Goal: Contribute content

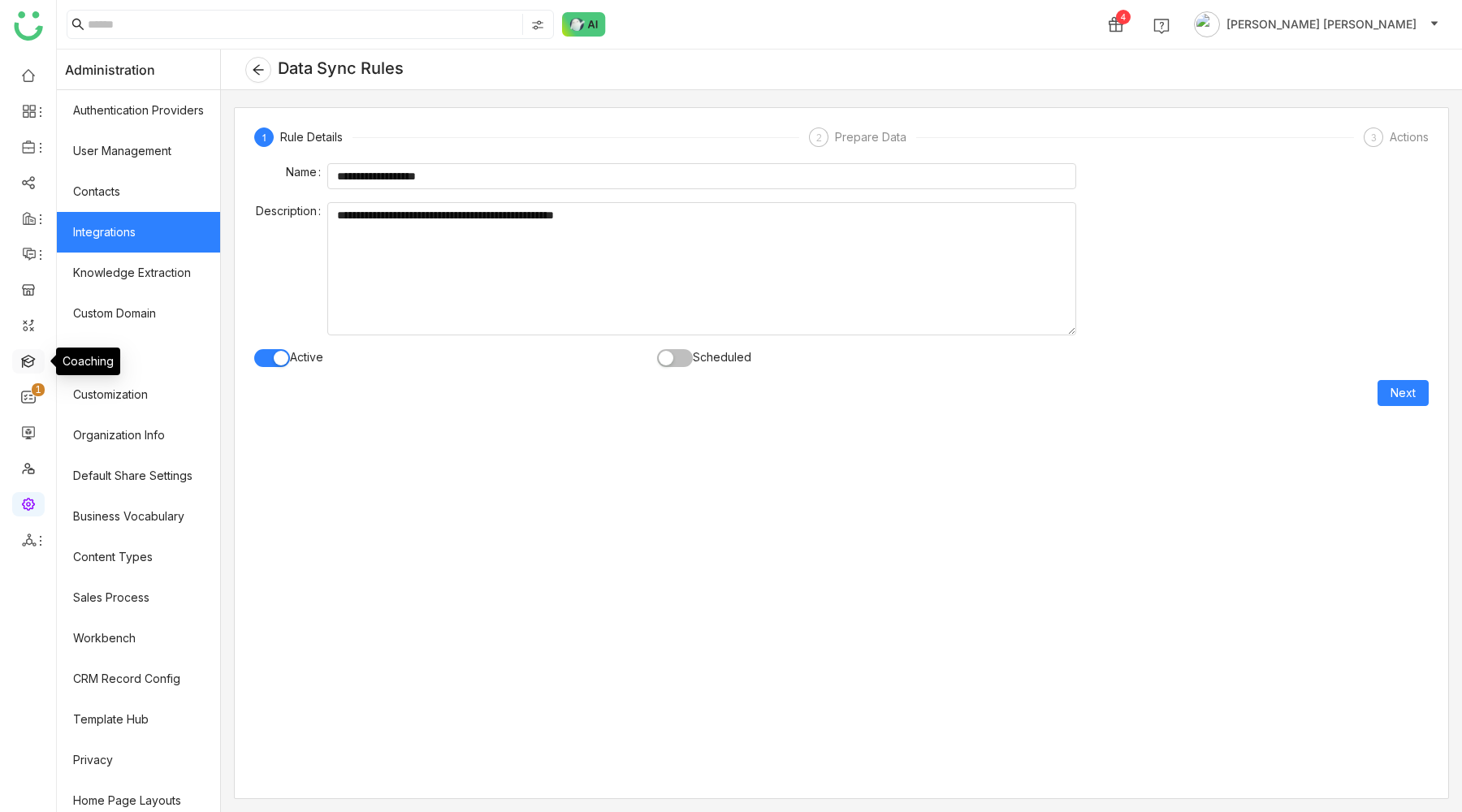
click at [28, 357] on link at bounding box center [28, 359] width 15 height 14
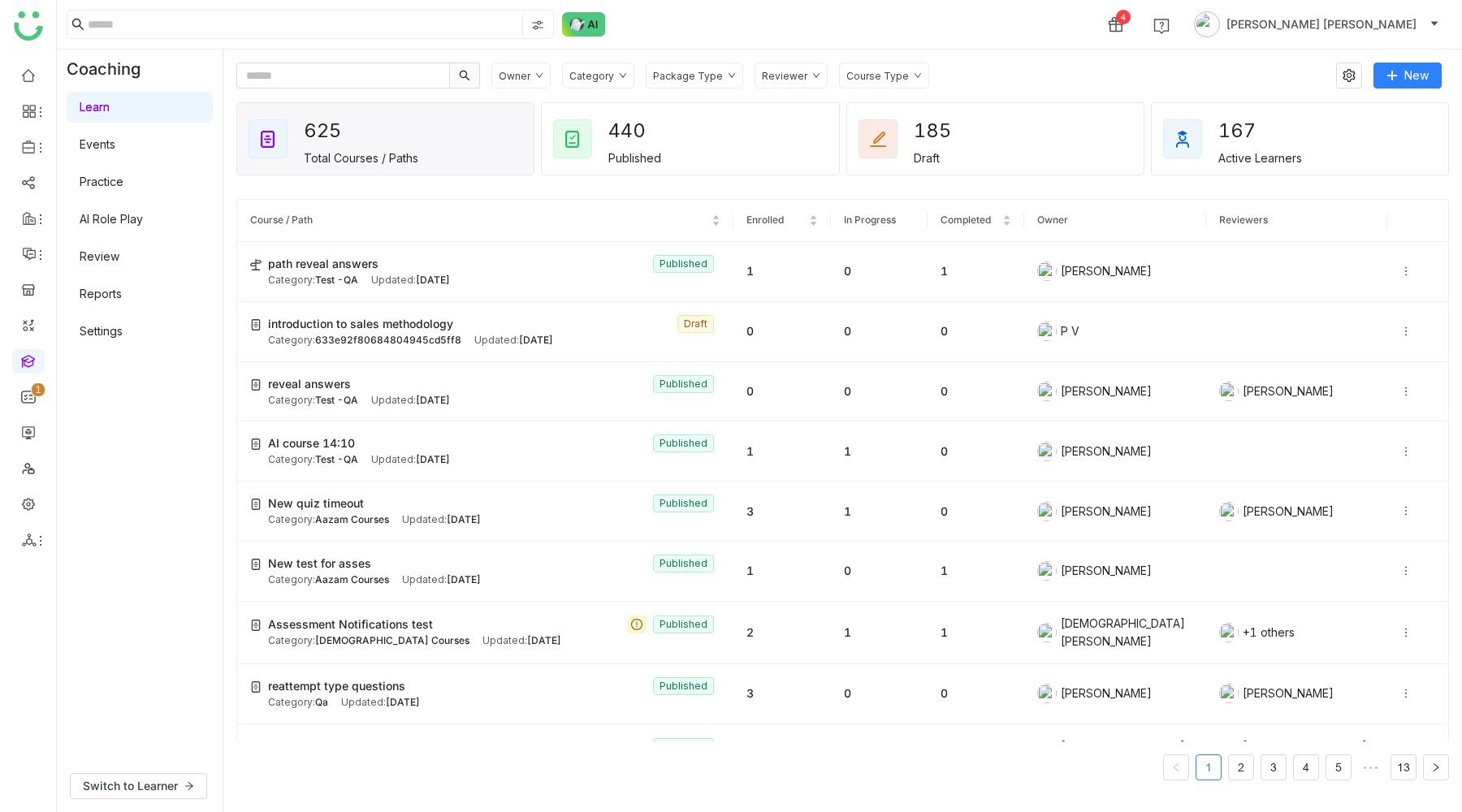
click at [107, 220] on link "AI Role Play" at bounding box center [111, 218] width 63 height 14
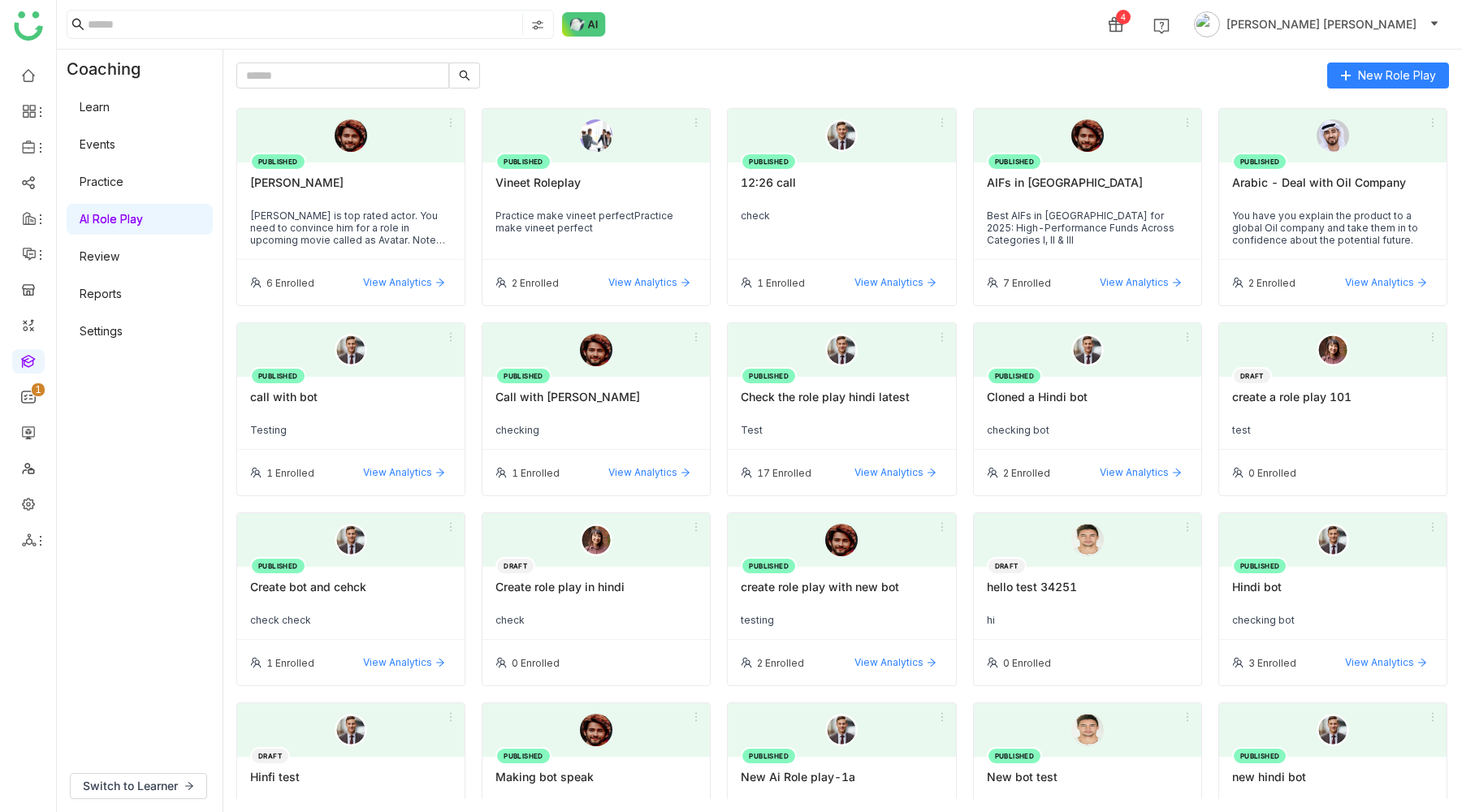
click at [400, 204] on div "PUBLISHED Mahesh Babu Mahesh Babu is top rated actor. You need to convince him …" at bounding box center [351, 211] width 227 height 97
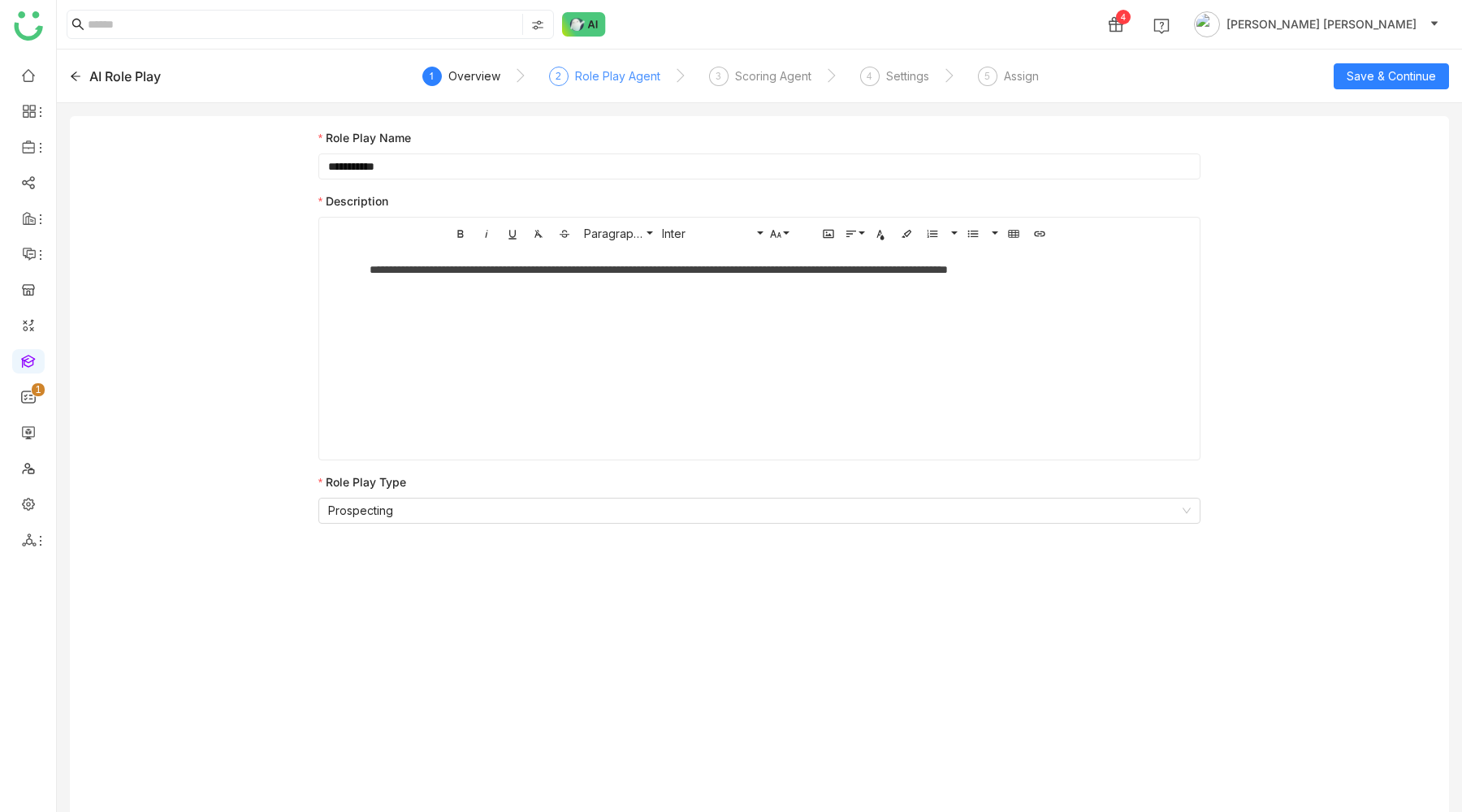
click at [558, 75] on span "2" at bounding box center [558, 75] width 5 height 12
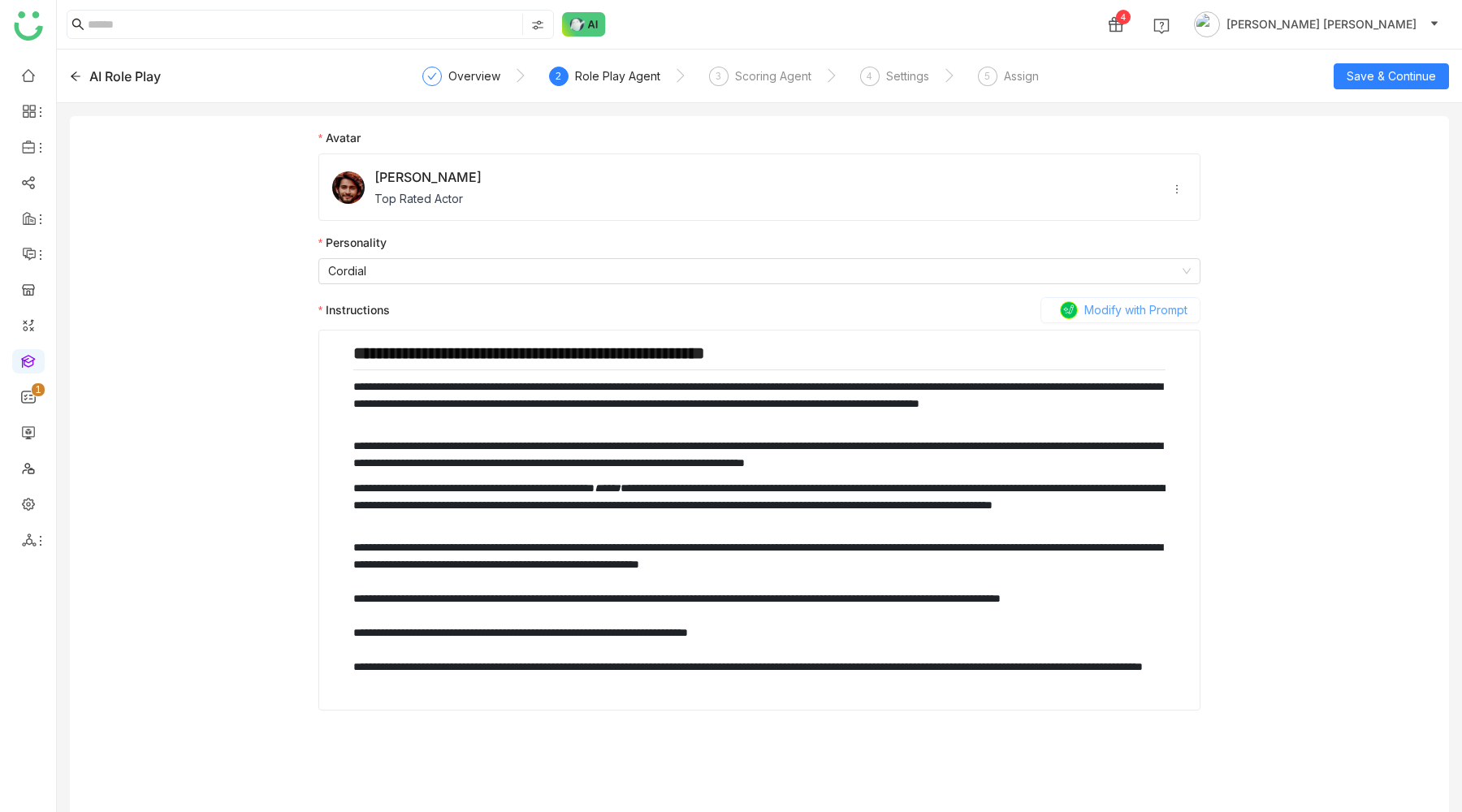
click at [1127, 312] on span "Modify with Prompt" at bounding box center [1136, 310] width 104 height 17
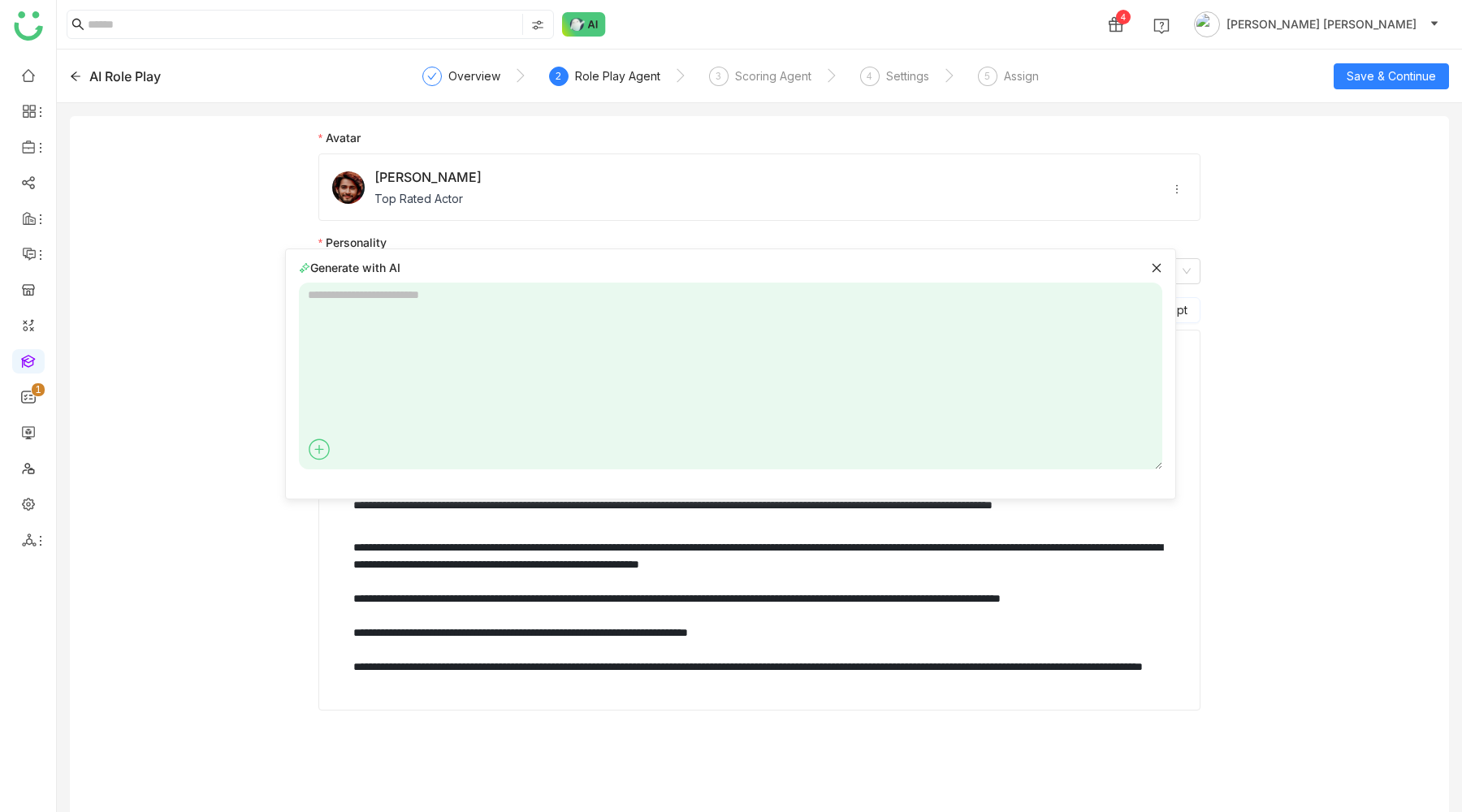
click at [318, 449] on icon at bounding box center [319, 449] width 9 height 1
click at [1159, 265] on icon at bounding box center [1157, 268] width 9 height 9
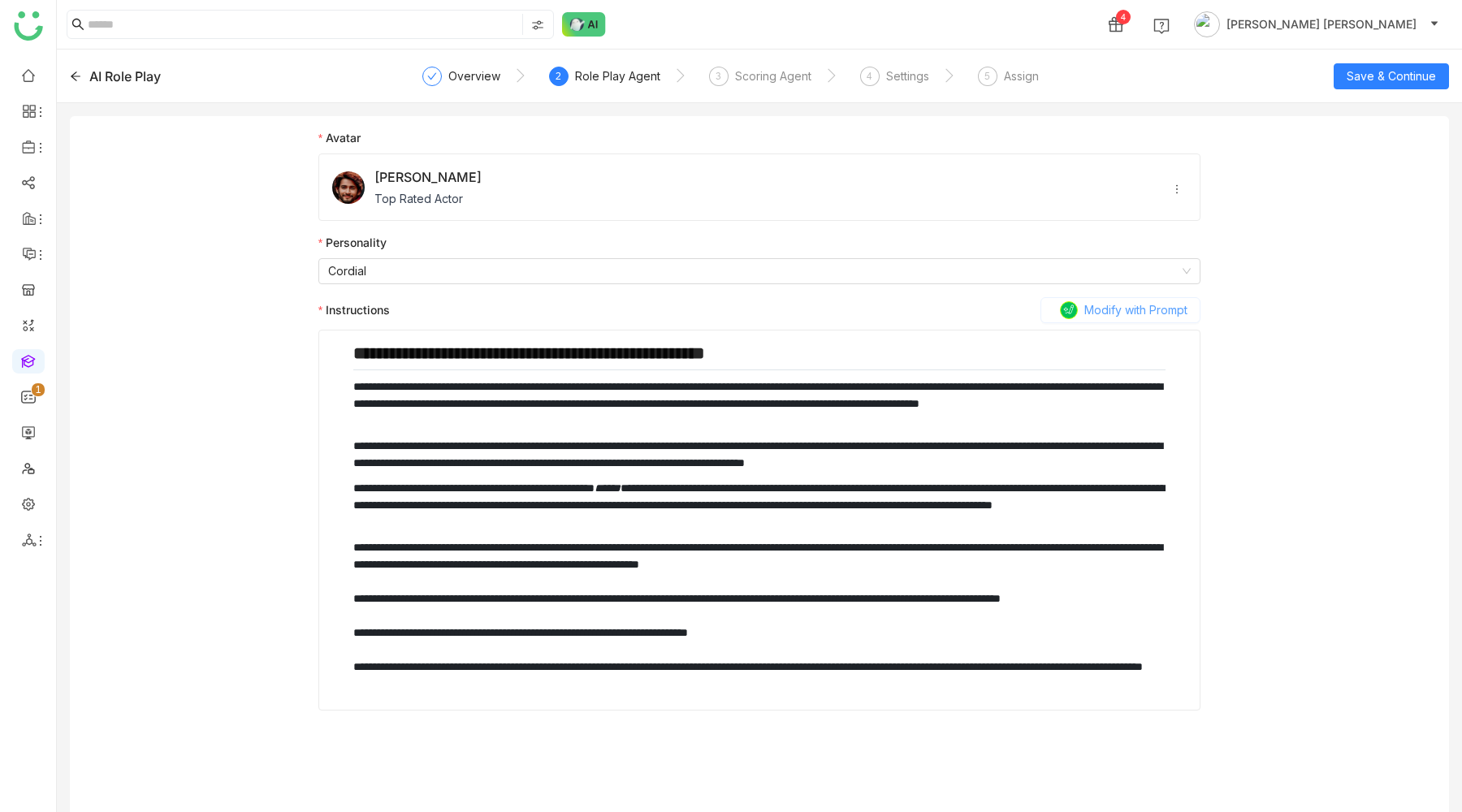
click at [1087, 309] on span "Modify with Prompt" at bounding box center [1136, 310] width 104 height 17
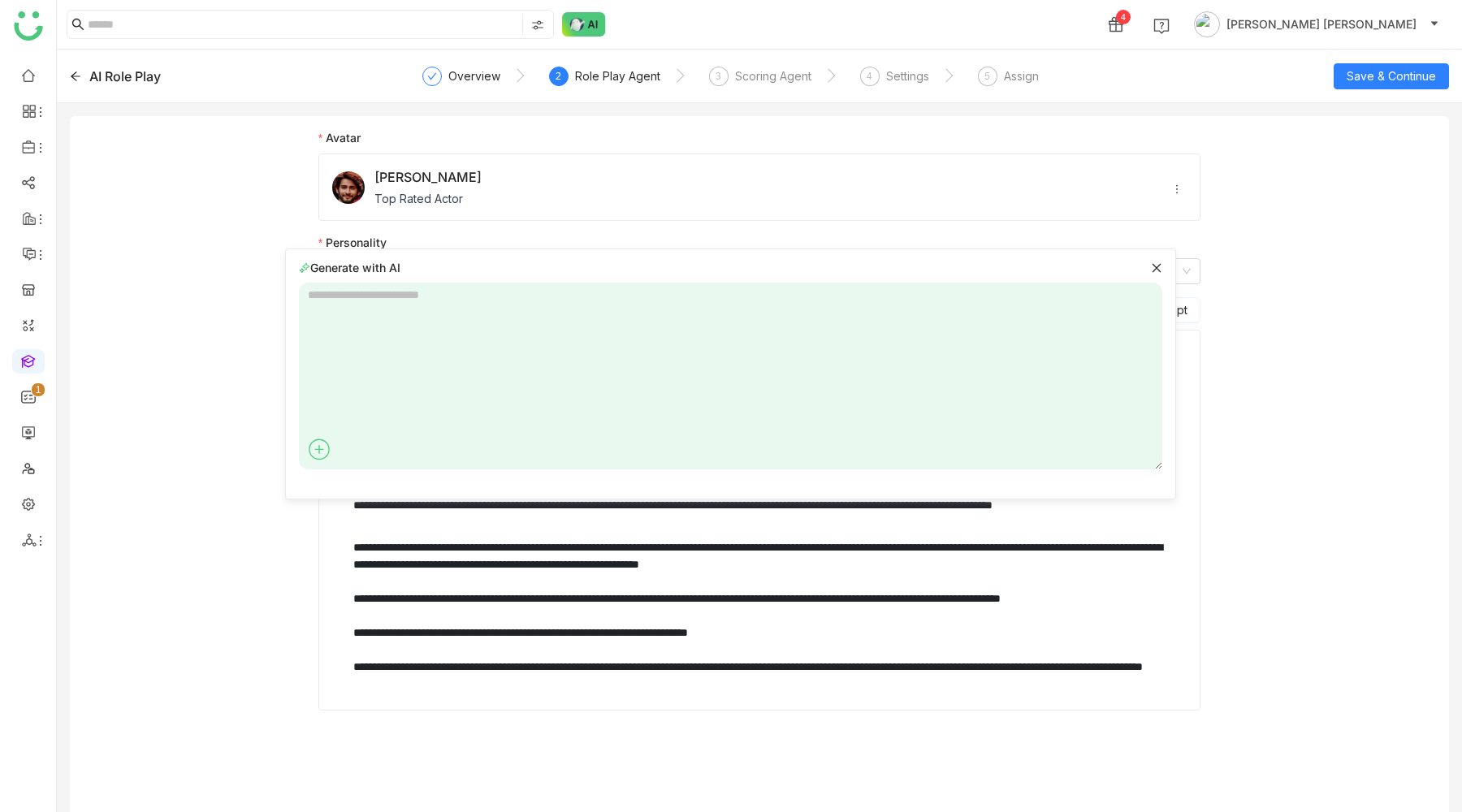
click at [313, 446] on icon at bounding box center [319, 449] width 25 height 25
